Goal: Transaction & Acquisition: Download file/media

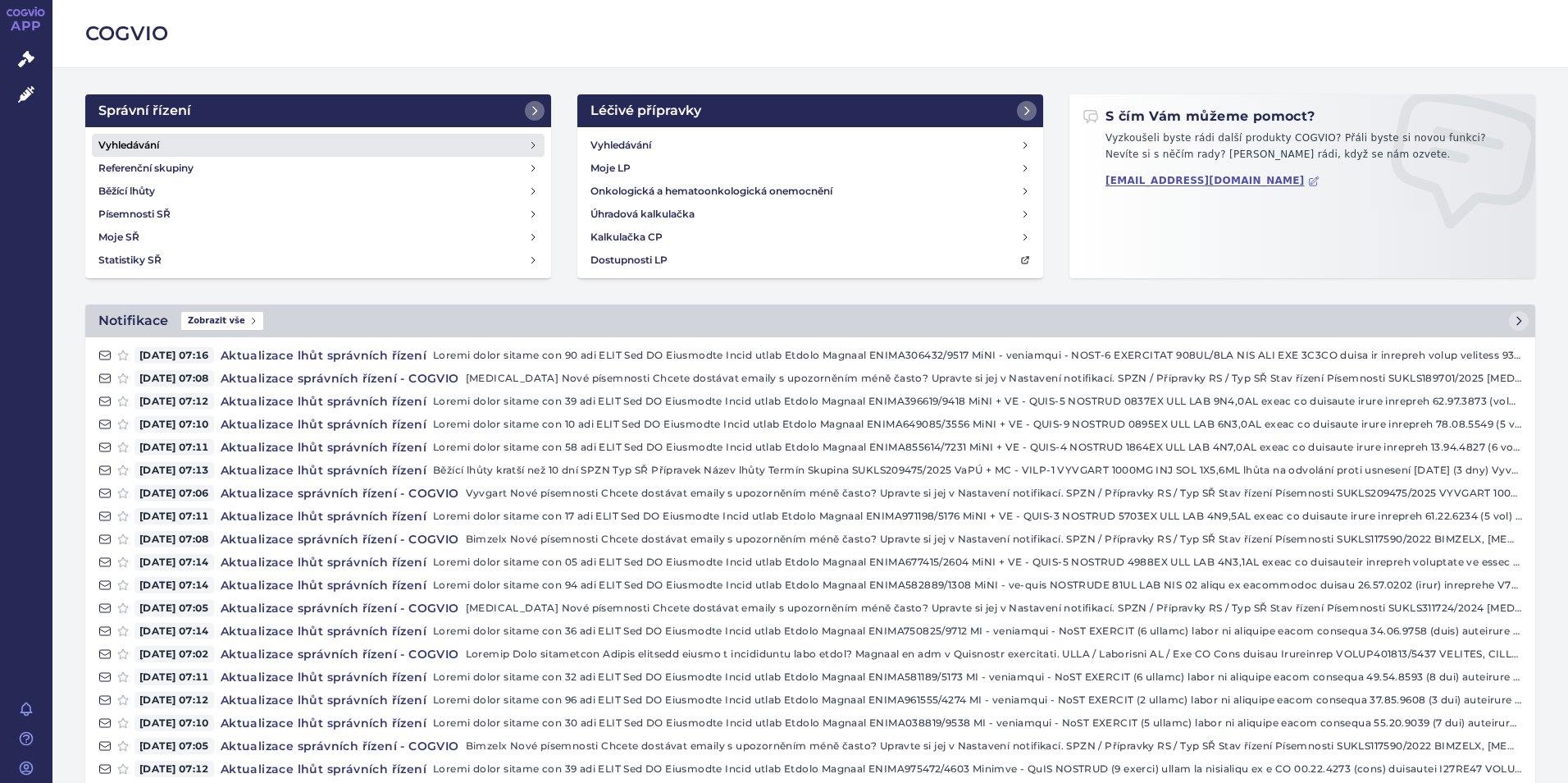
click at [127, 140] on h4 "Vyhledávání" at bounding box center [128, 145] width 61 height 17
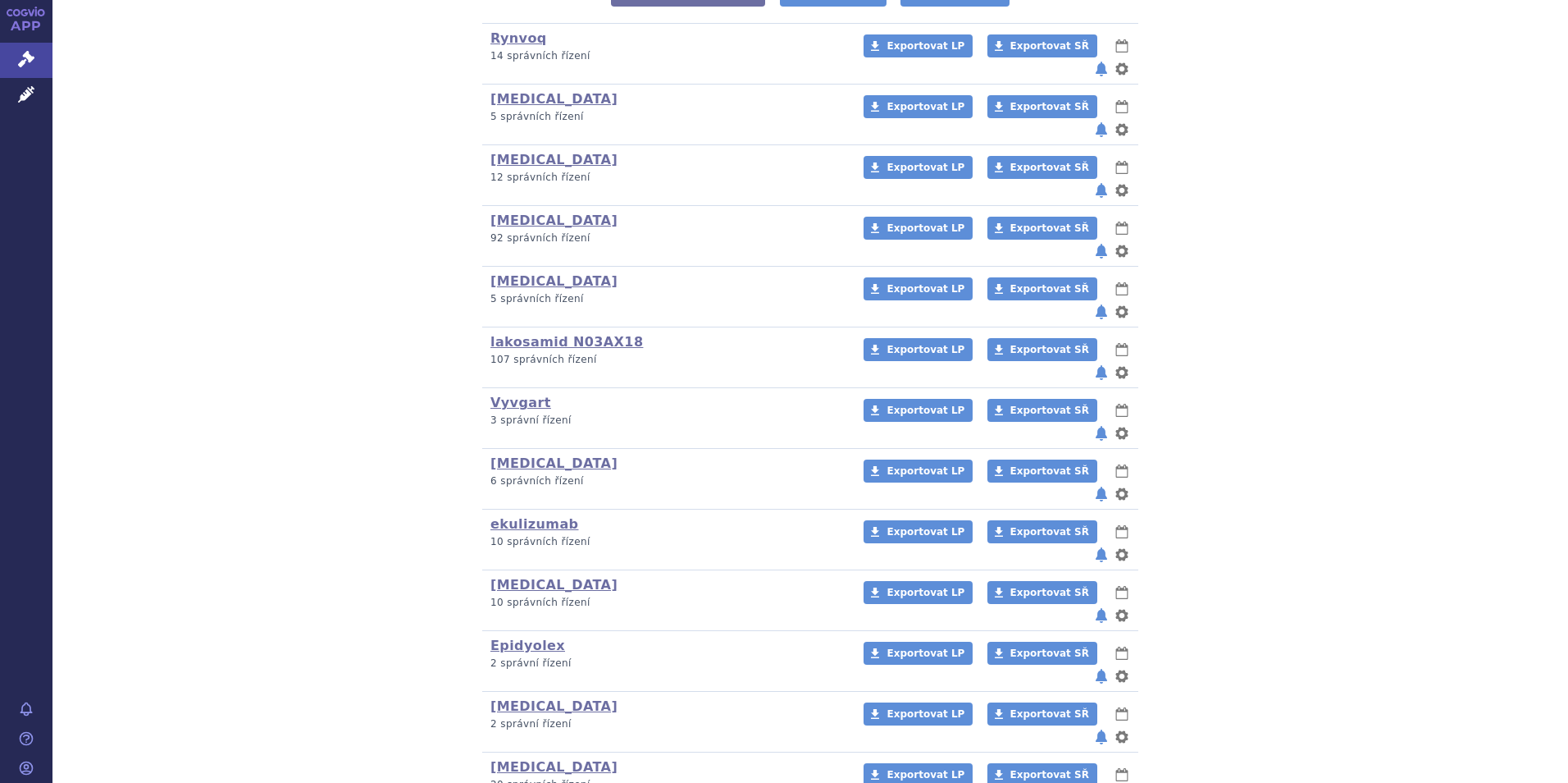
scroll to position [493, 0]
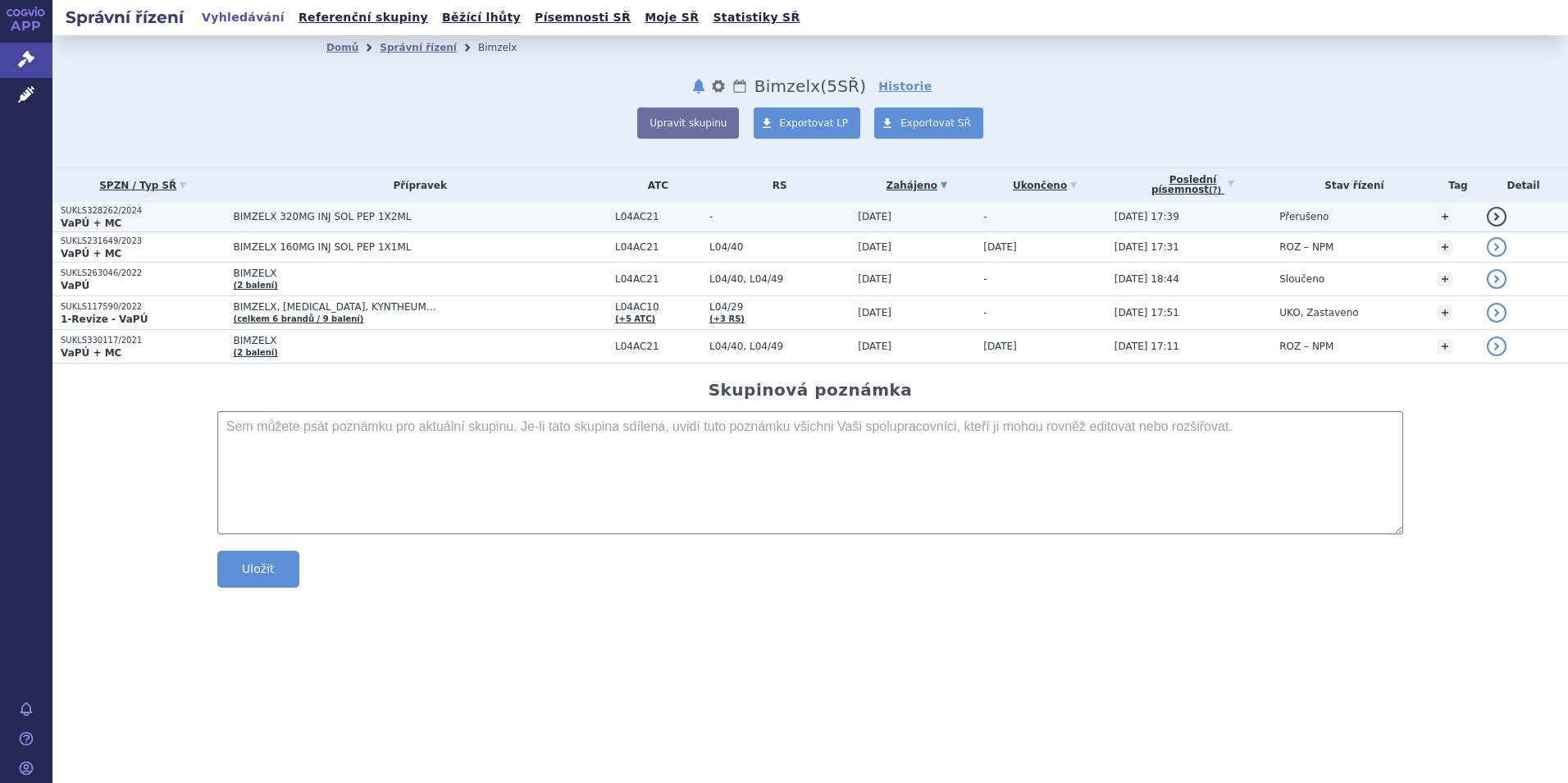
click at [99, 219] on strong "VaPÚ + MC" at bounding box center [91, 223] width 61 height 11
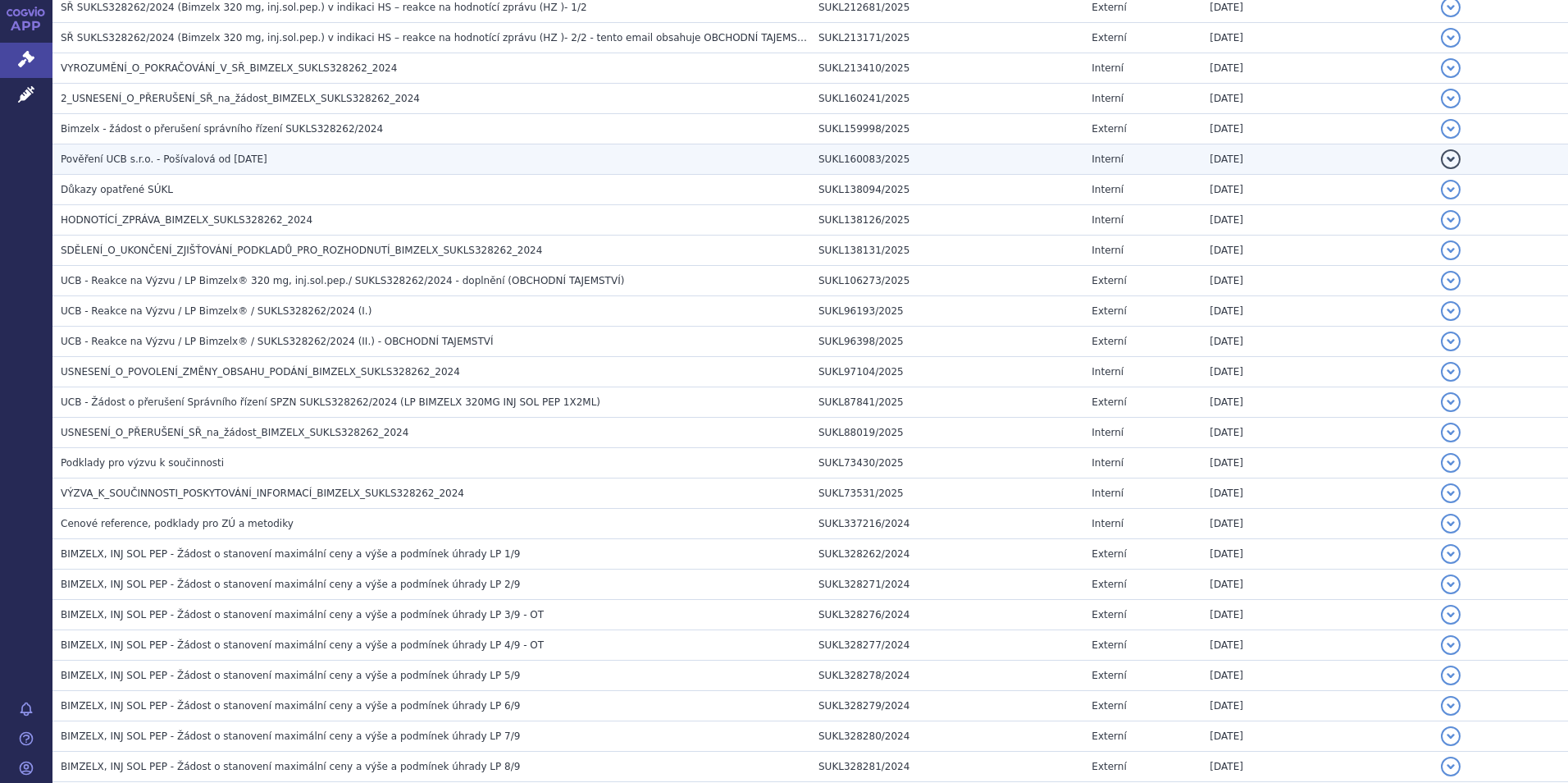
scroll to position [574, 0]
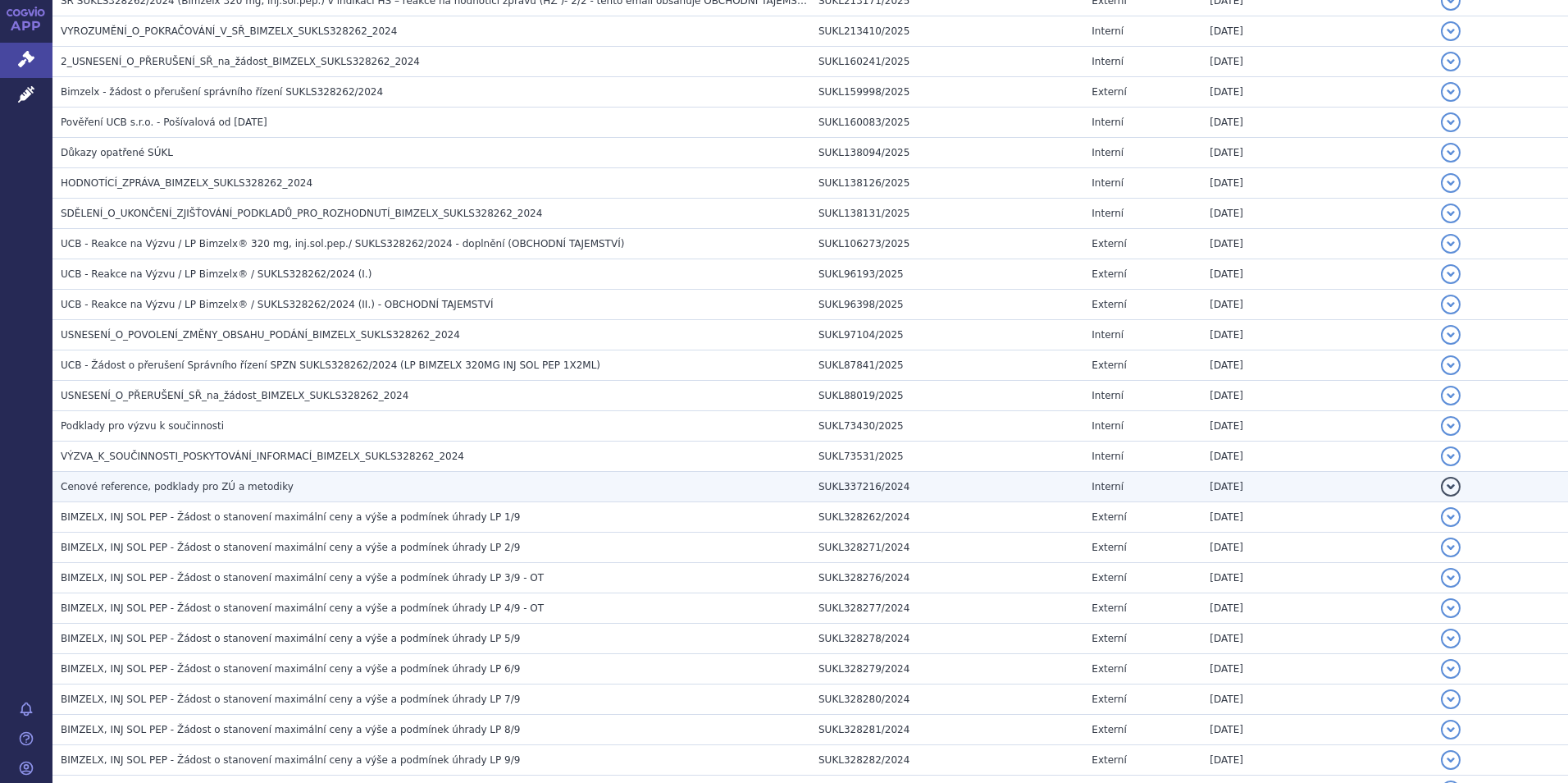
click at [204, 485] on span "Cenové reference, podklady pro ZÚ a metodiky" at bounding box center [177, 487] width 233 height 11
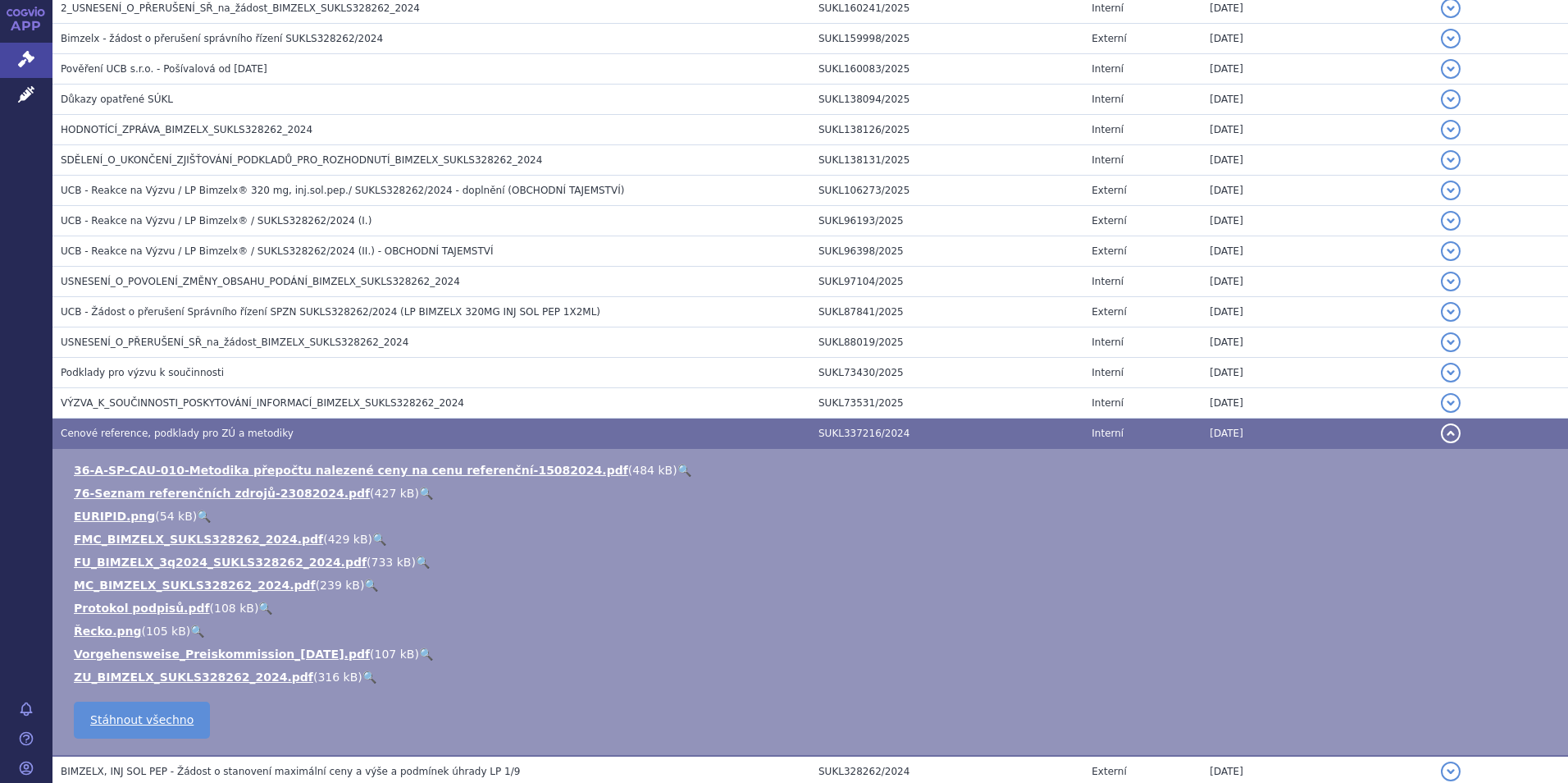
scroll to position [656, 0]
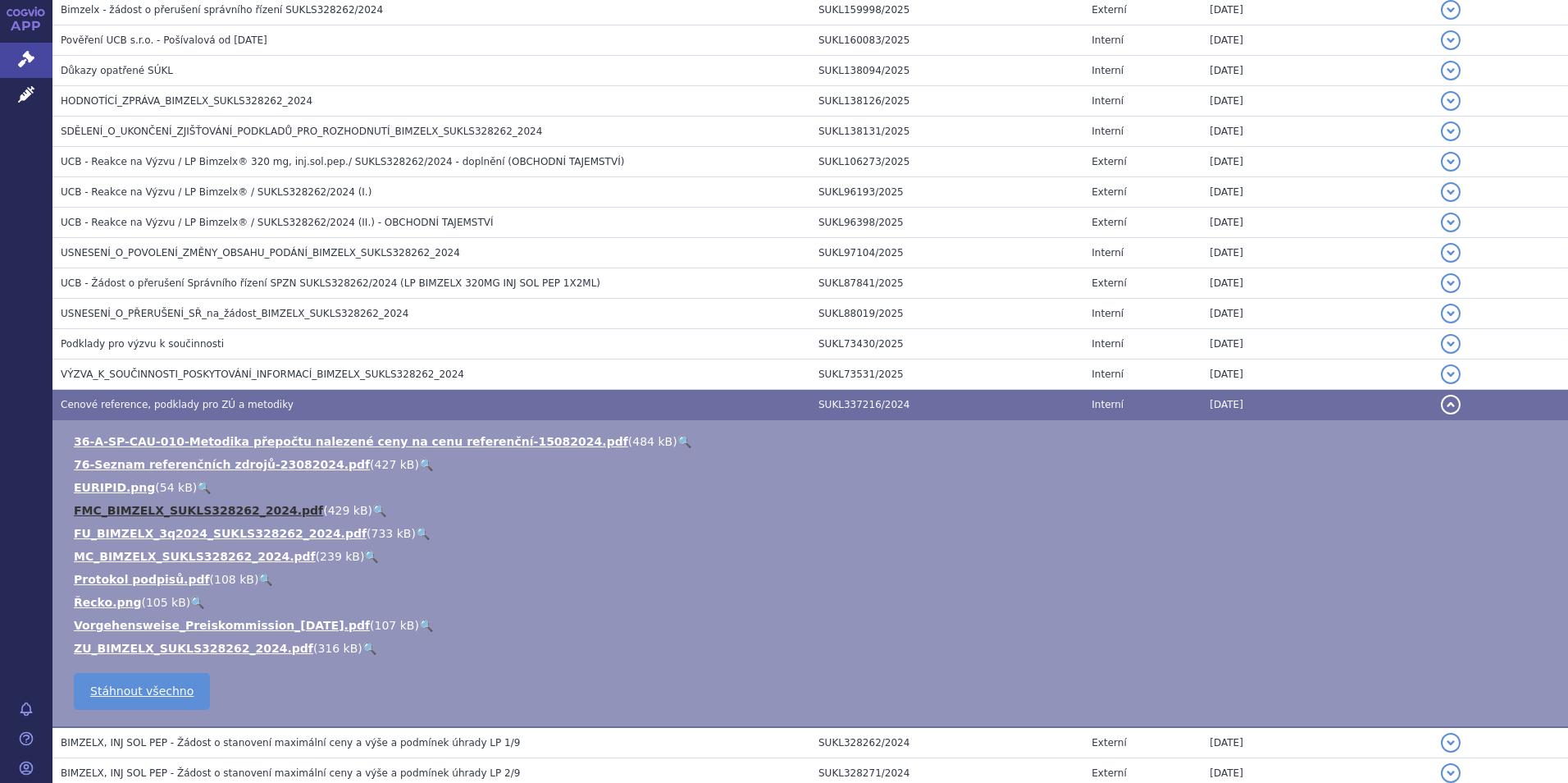
click at [132, 509] on link "FMC_BIMZELX_SUKLS328262_2024.pdf" at bounding box center [199, 510] width 250 height 13
click at [125, 552] on link "MC_BIMZELX_SUKLS328262_2024.pdf" at bounding box center [194, 556] width 242 height 13
click at [171, 645] on link "ZU_BIMZELX_SUKLS328262_2024.pdf" at bounding box center [193, 648] width 239 height 13
